Goal: Find specific page/section: Find specific page/section

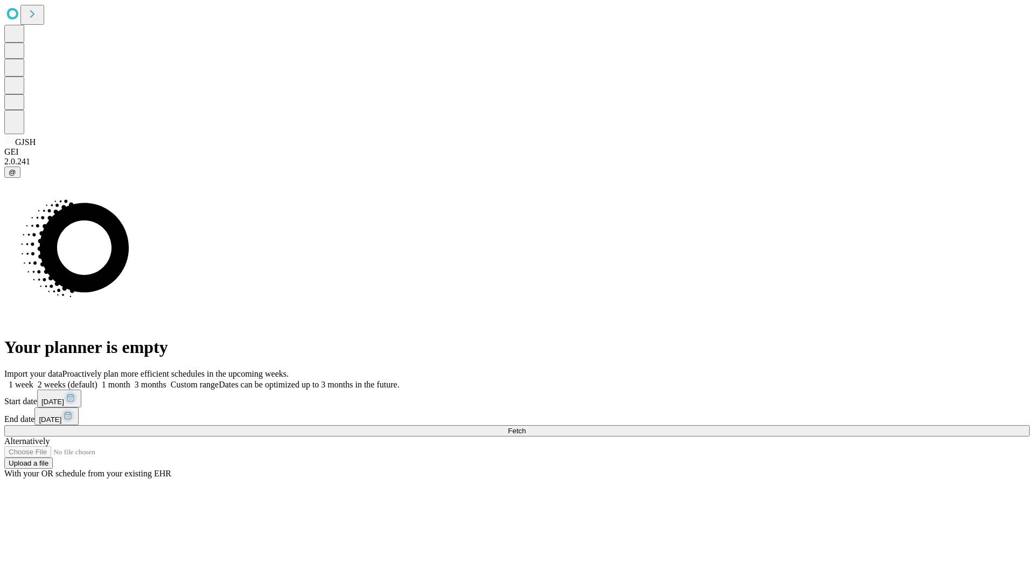
click at [526, 426] on span "Fetch" at bounding box center [517, 430] width 18 height 8
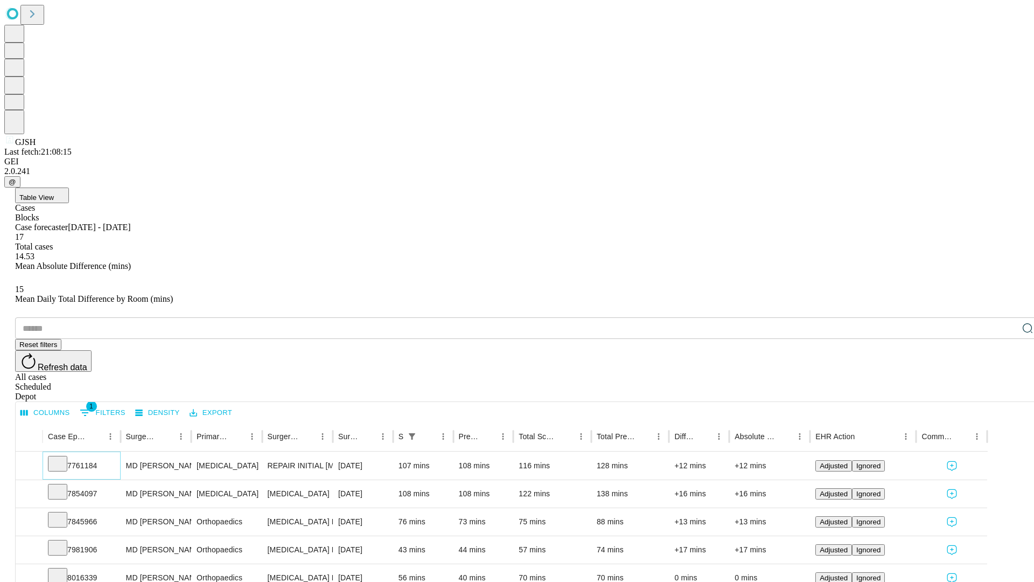
click at [63, 457] on icon at bounding box center [57, 462] width 11 height 11
